Goal: Information Seeking & Learning: Learn about a topic

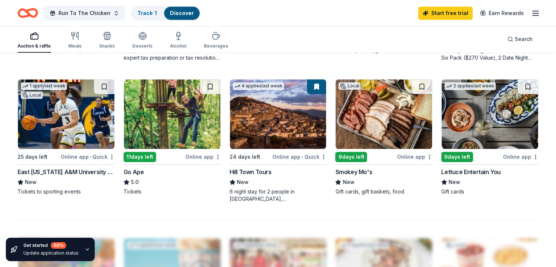
scroll to position [472, 0]
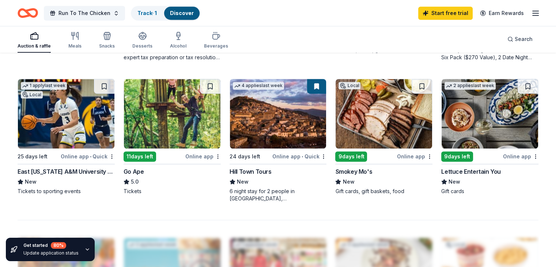
click at [80, 122] on img at bounding box center [66, 113] width 96 height 69
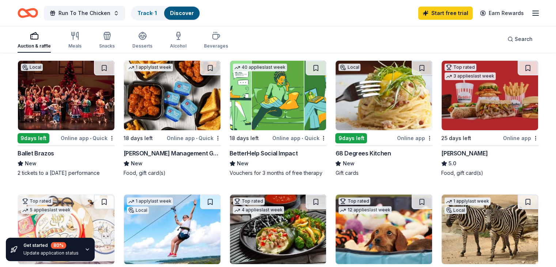
scroll to position [0, 0]
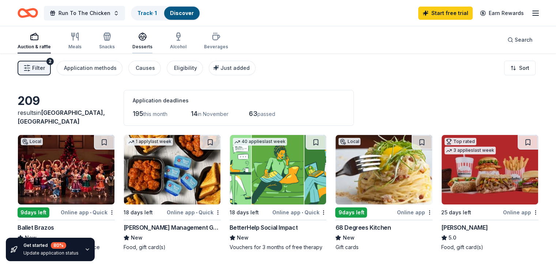
click at [152, 42] on div "Desserts" at bounding box center [142, 41] width 20 height 18
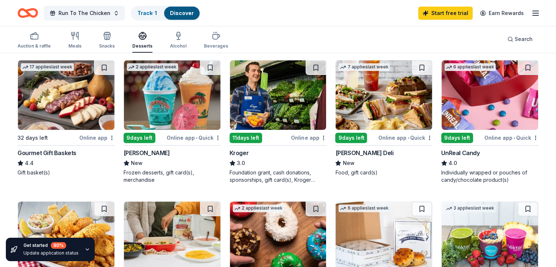
scroll to position [208, 0]
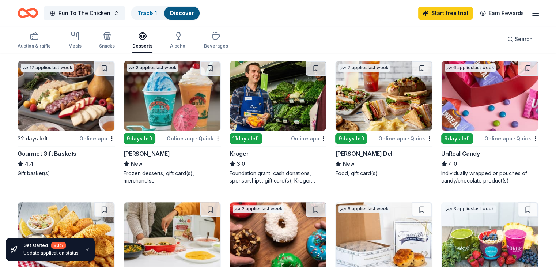
click at [451, 118] on img at bounding box center [489, 95] width 96 height 69
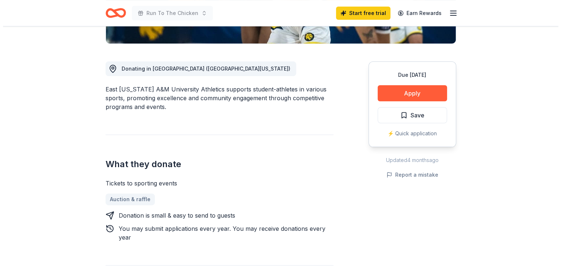
scroll to position [178, 0]
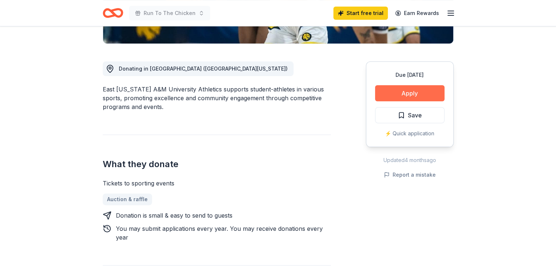
click at [396, 95] on button "Apply" at bounding box center [409, 93] width 69 height 16
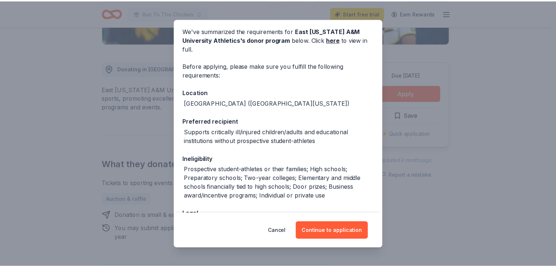
scroll to position [28, 0]
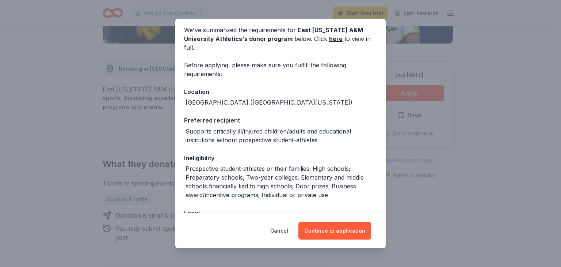
click at [444, 161] on div "Donor Program Requirements We've summarized the requirements for East Texas A&M…" at bounding box center [280, 133] width 561 height 267
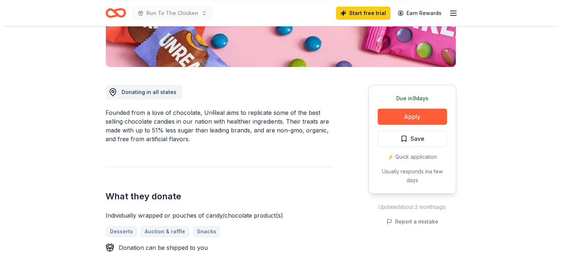
scroll to position [158, 0]
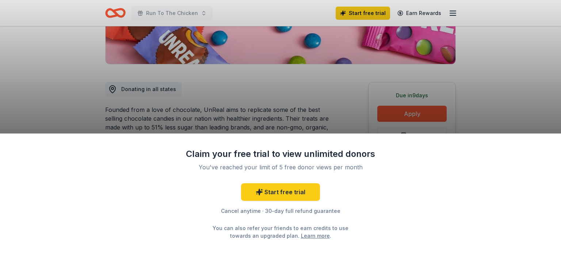
click at [321, 113] on div "Claim your free trial to view unlimited donors You've reached your limit of 5 f…" at bounding box center [280, 133] width 561 height 267
